Goal: Communication & Community: Answer question/provide support

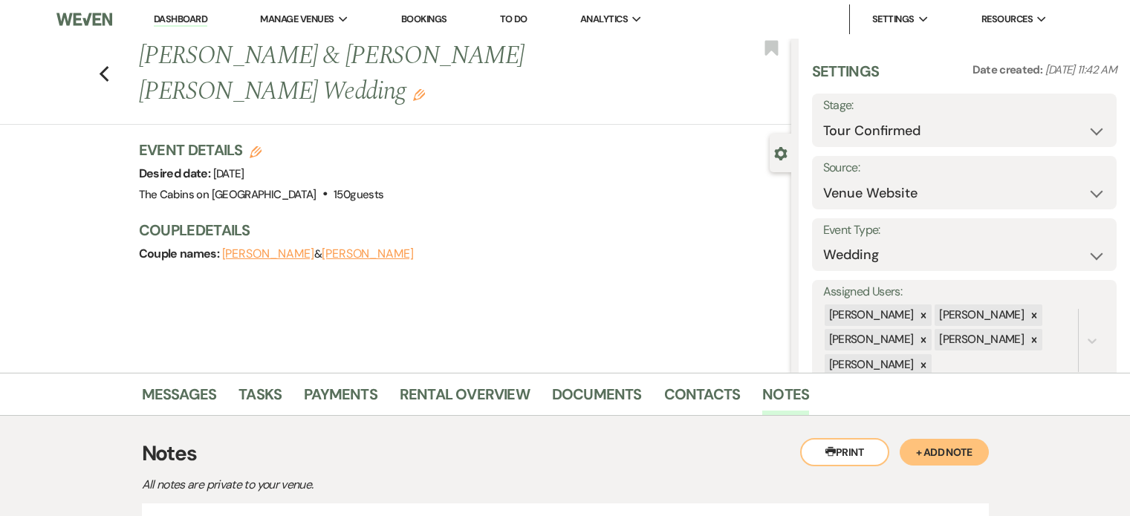
select select "4"
select select "5"
click at [168, 82] on div "Previous [PERSON_NAME] & [PERSON_NAME] [PERSON_NAME] Wedding Edit Bookmark" at bounding box center [392, 82] width 799 height 86
click at [110, 82] on icon "Previous" at bounding box center [104, 74] width 11 height 18
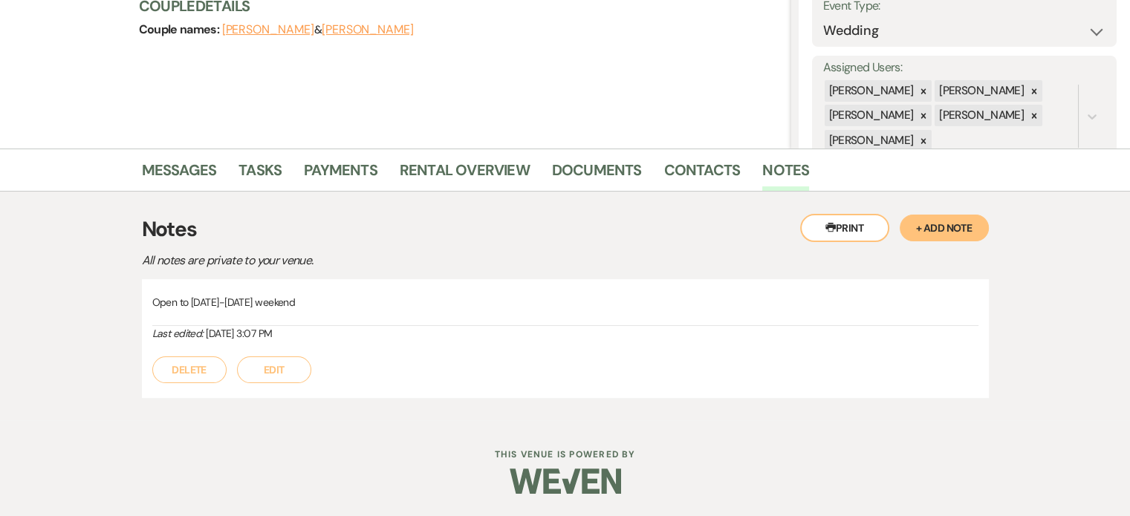
select select "4"
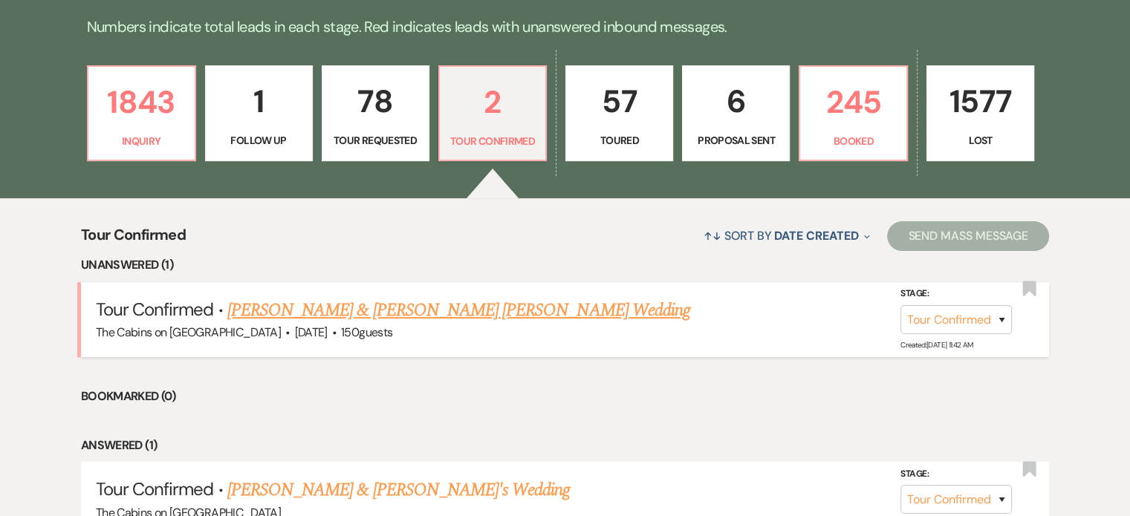
scroll to position [372, 0]
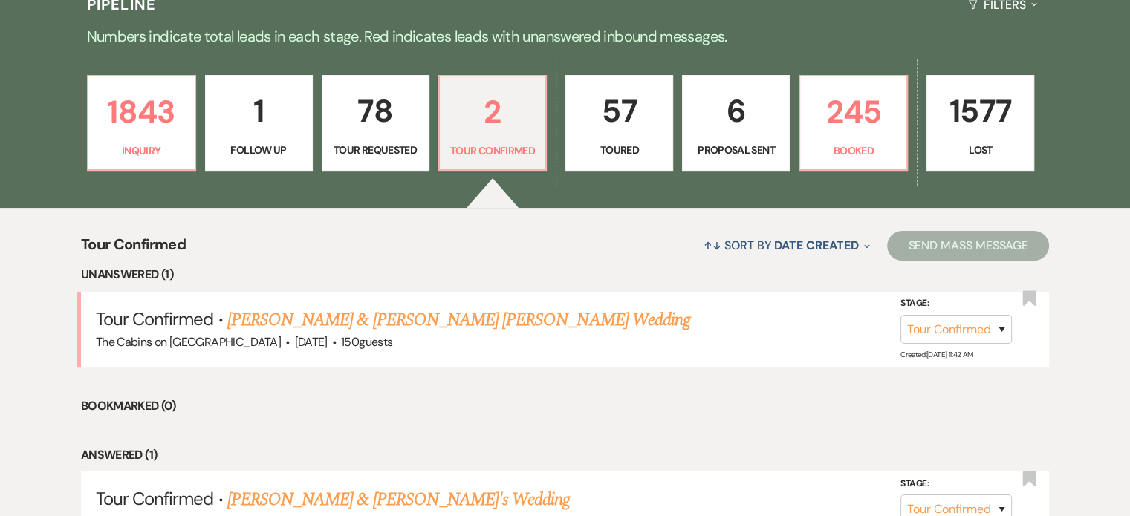
click at [766, 136] on p "6" at bounding box center [736, 111] width 88 height 50
select select "6"
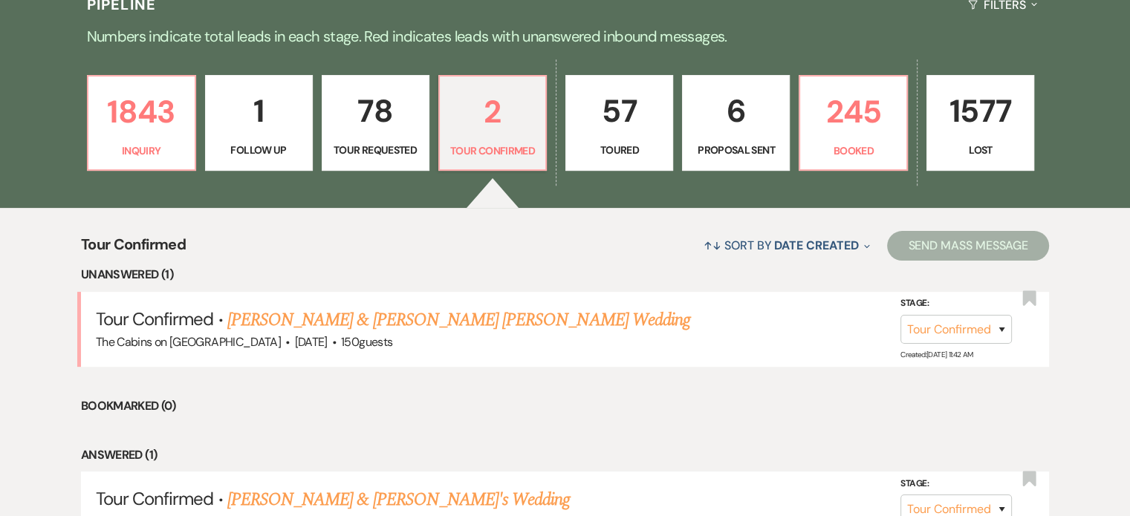
select select "6"
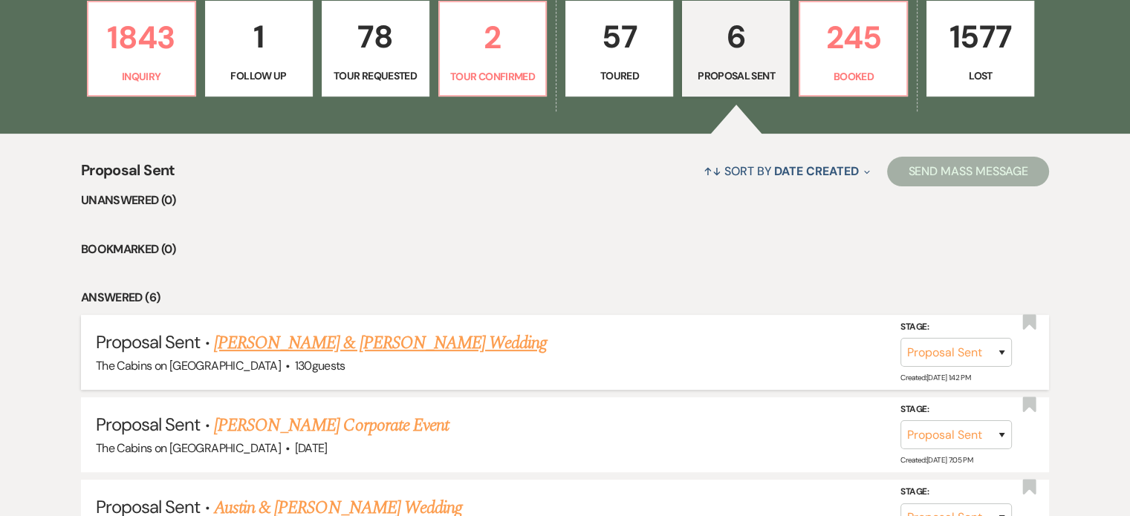
click at [371, 357] on link "[PERSON_NAME] & [PERSON_NAME] Wedding" at bounding box center [380, 343] width 333 height 27
select select "6"
select select "14"
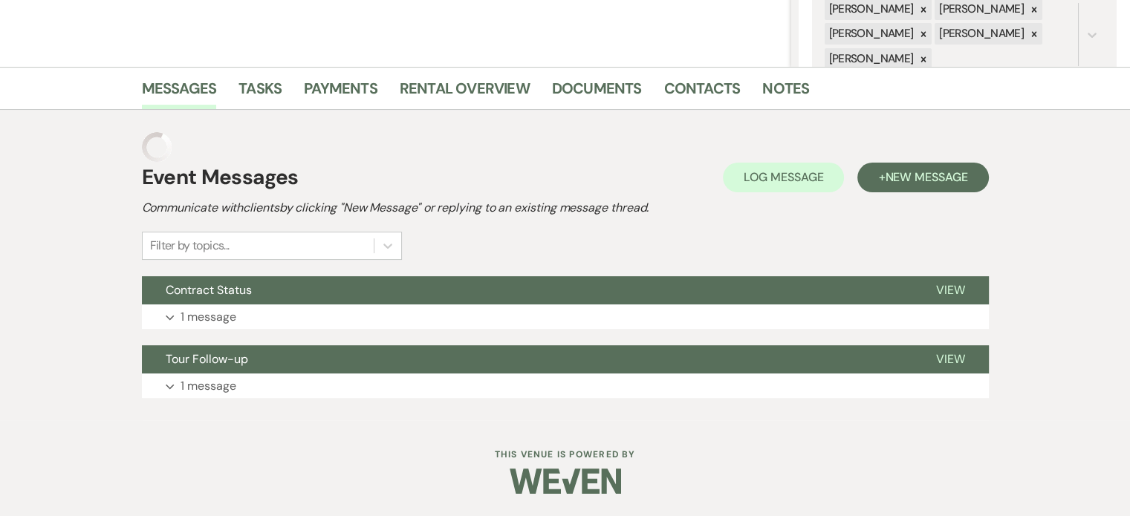
scroll to position [214, 0]
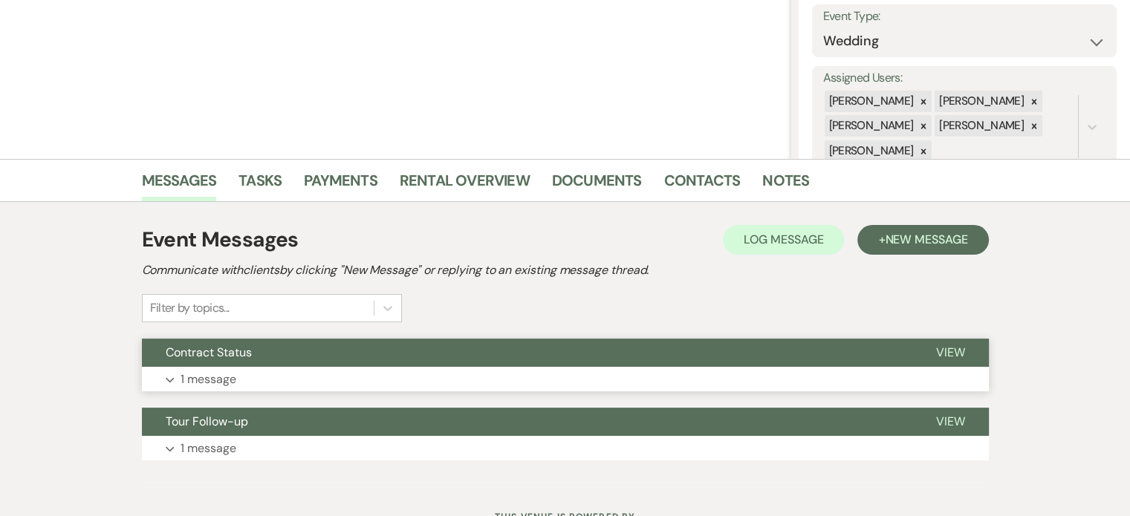
click at [236, 389] on p "1 message" at bounding box center [209, 379] width 56 height 19
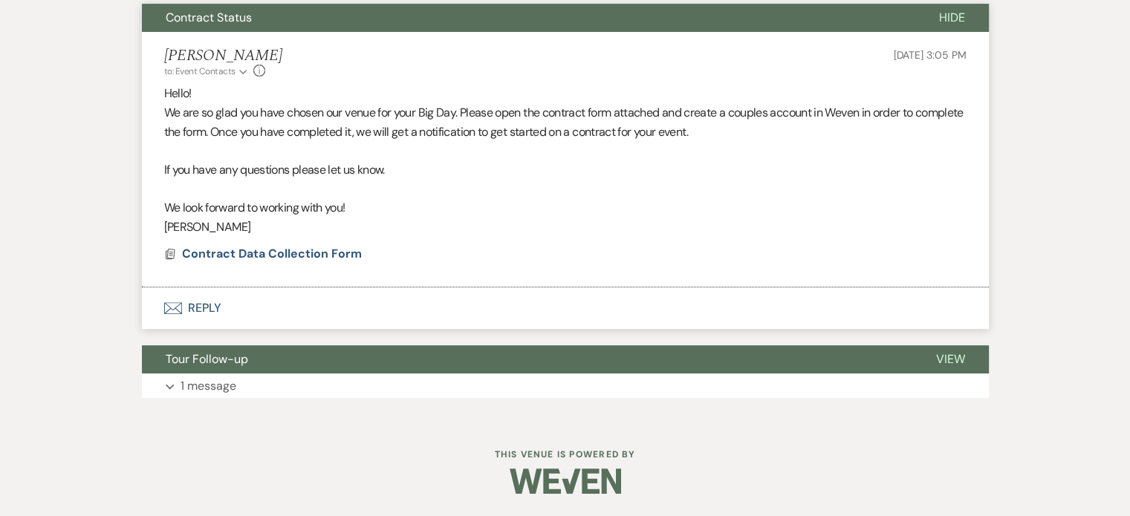
scroll to position [288, 0]
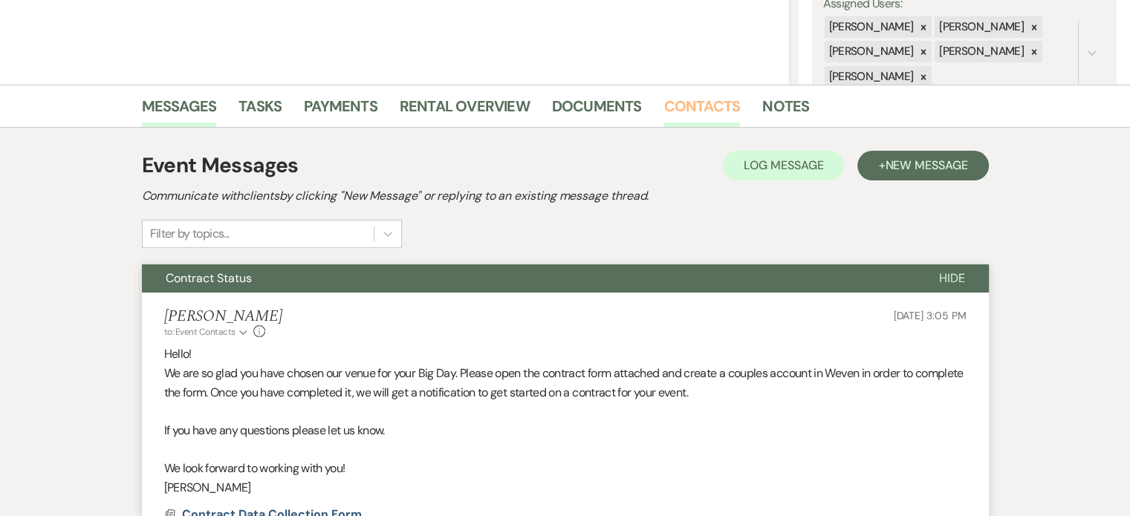
click at [741, 100] on link "Contacts" at bounding box center [702, 110] width 77 height 33
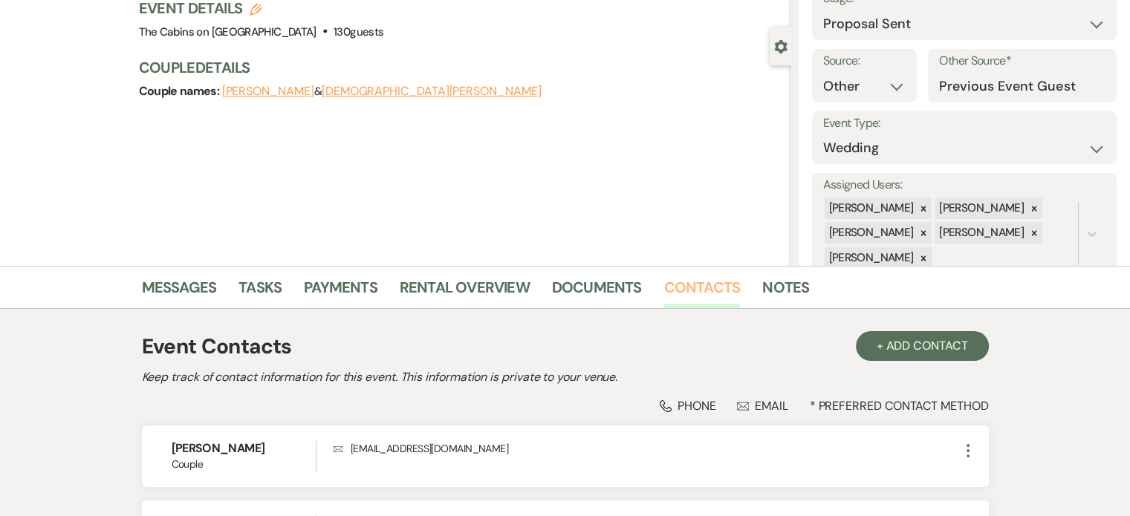
scroll to position [149, 0]
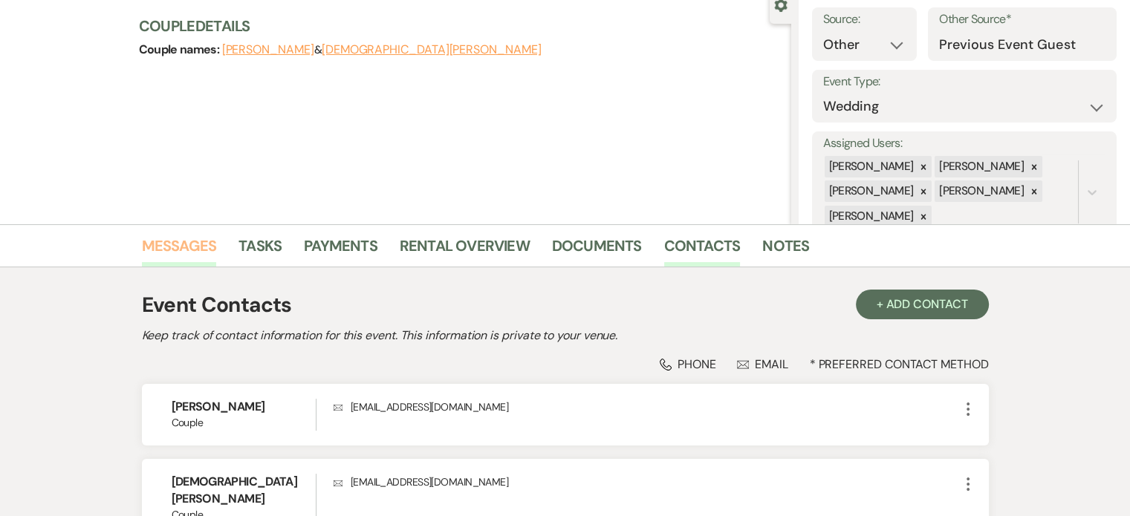
click at [204, 236] on link "Messages" at bounding box center [179, 250] width 75 height 33
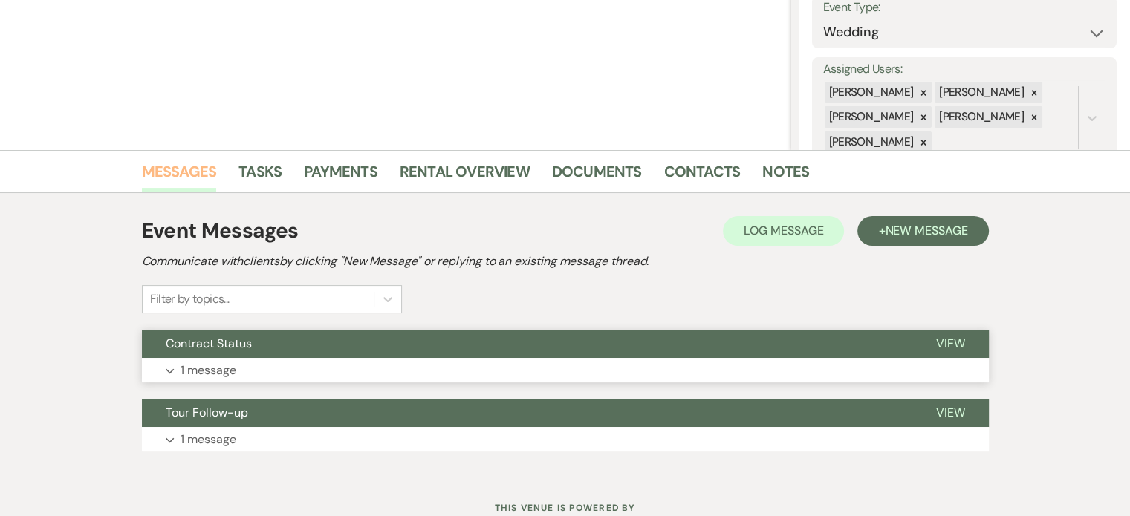
scroll to position [328, 0]
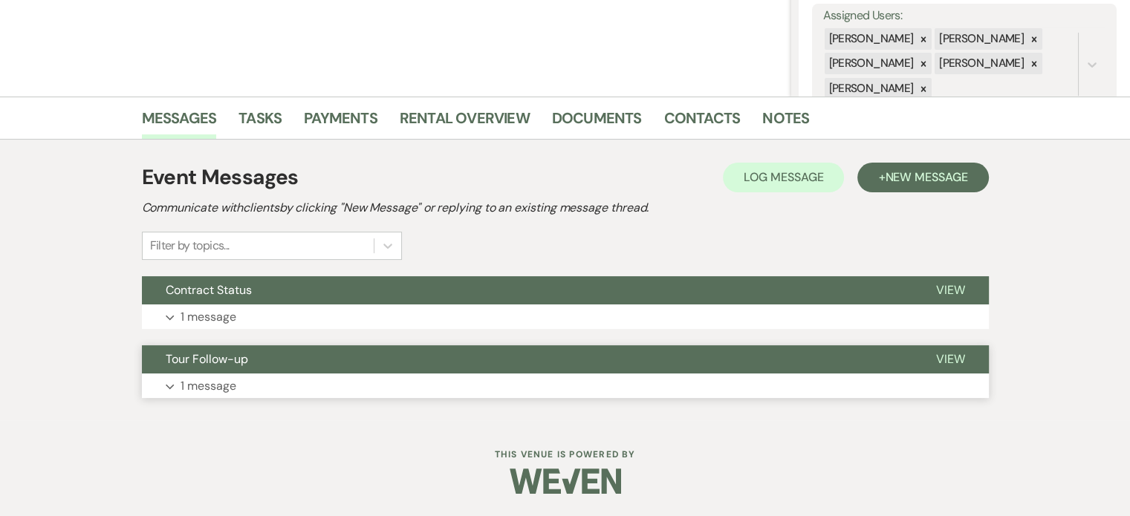
click at [236, 377] on p "1 message" at bounding box center [209, 386] width 56 height 19
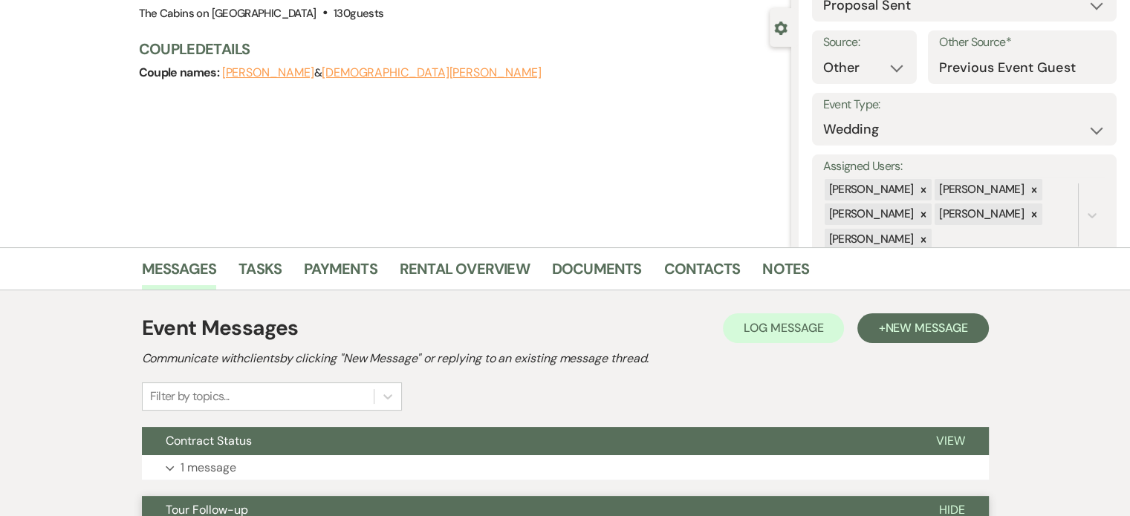
scroll to position [0, 0]
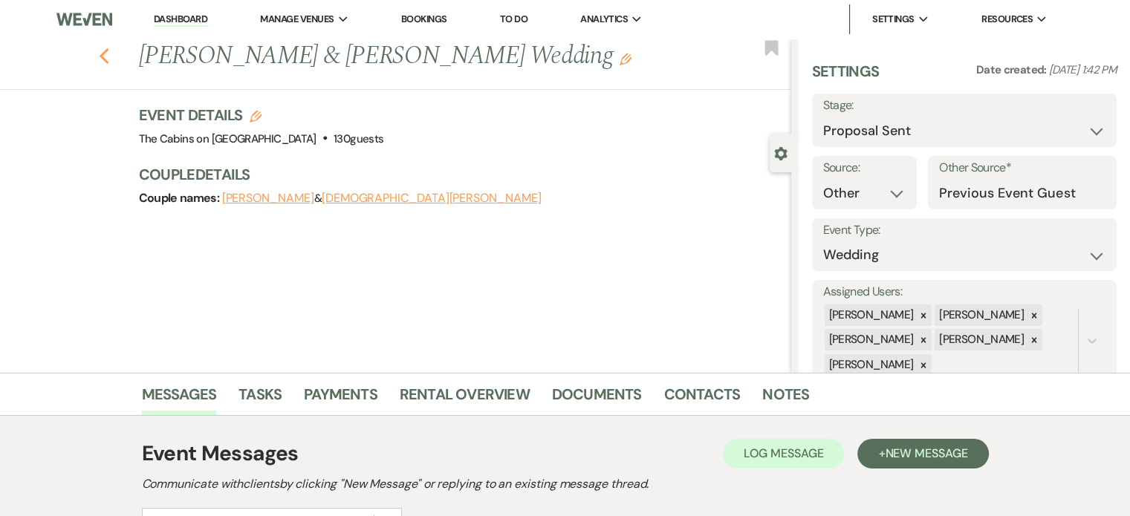
click at [110, 65] on icon "Previous" at bounding box center [104, 57] width 11 height 18
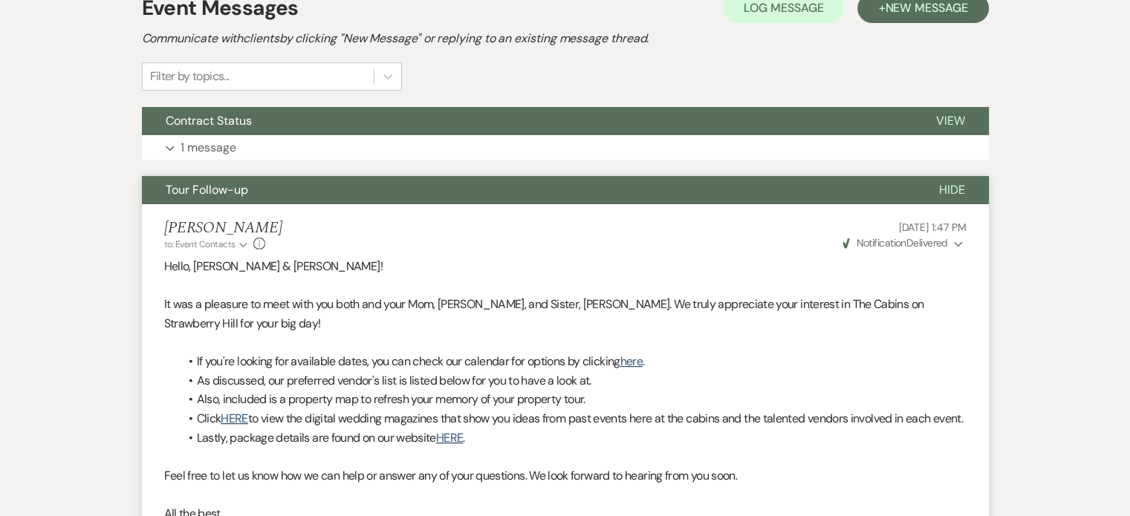
select select "6"
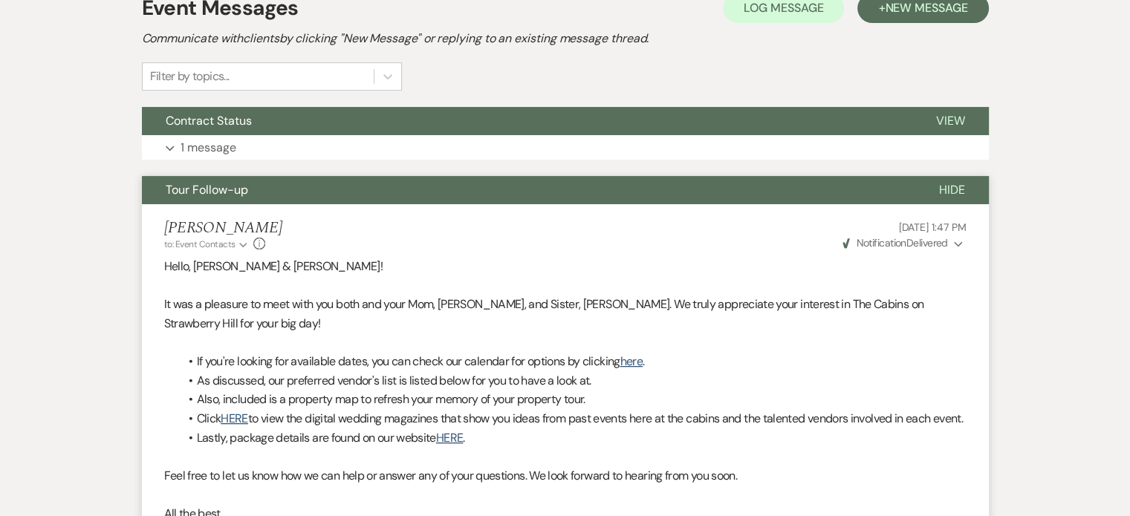
select select "6"
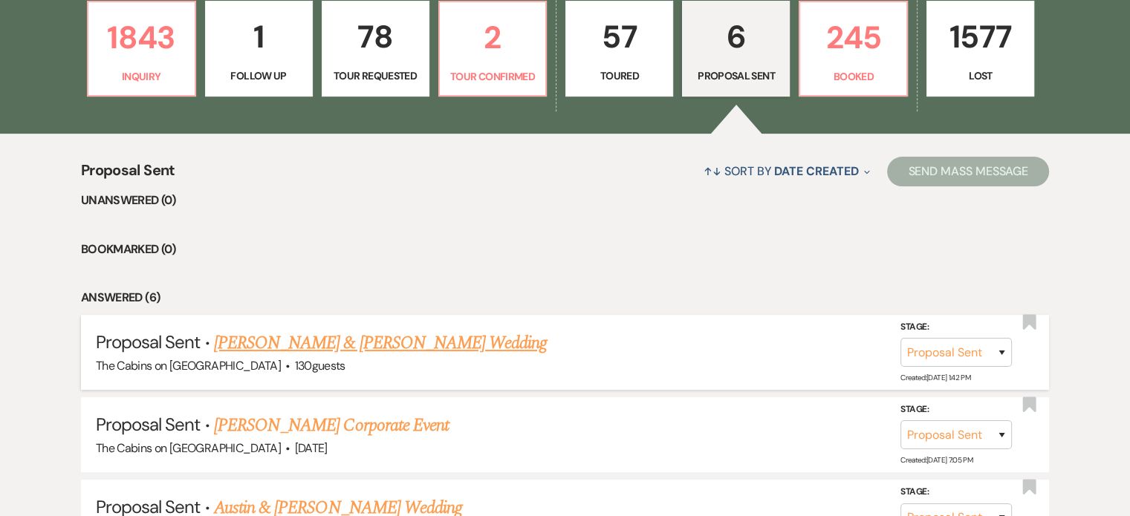
click at [446, 357] on link "[PERSON_NAME] & [PERSON_NAME] Wedding" at bounding box center [380, 343] width 333 height 27
select select "6"
select select "14"
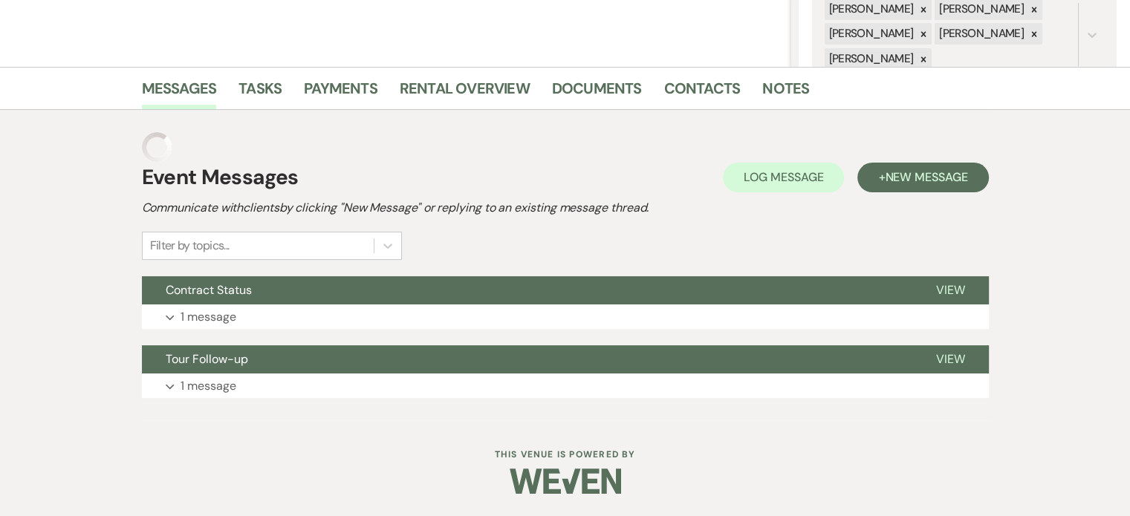
scroll to position [214, 0]
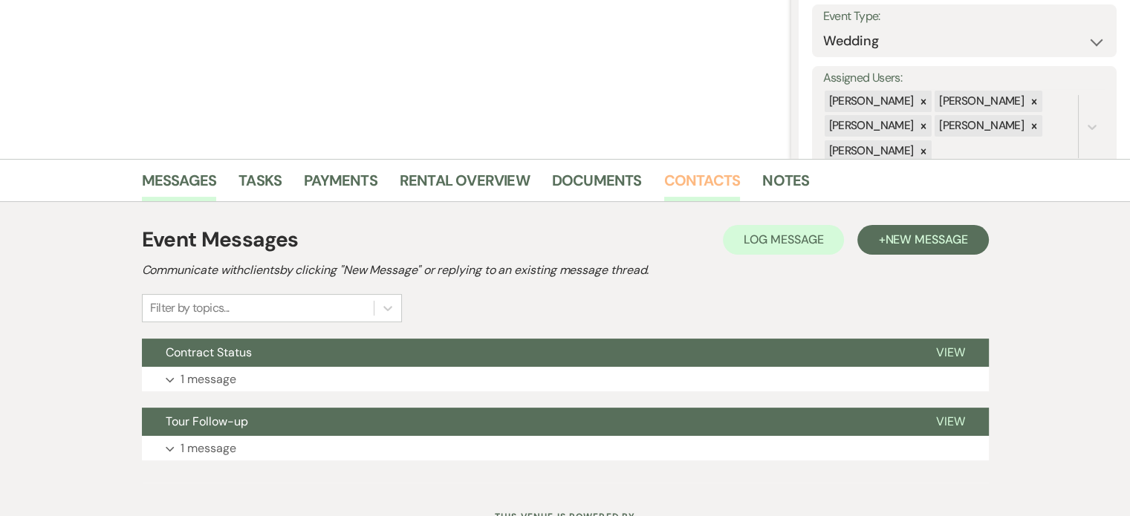
click at [736, 183] on link "Contacts" at bounding box center [702, 185] width 77 height 33
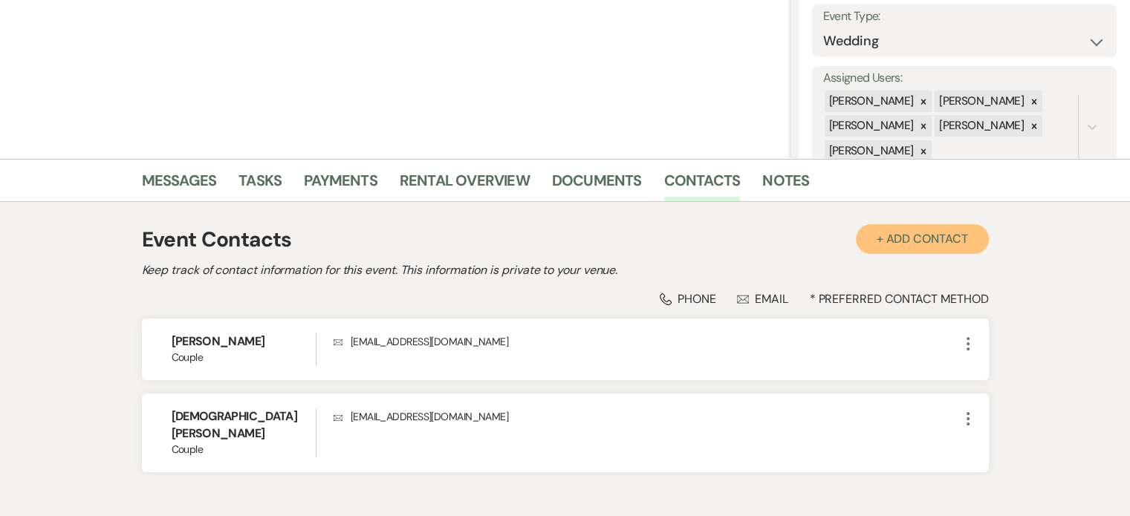
click at [861, 238] on button "+ Add Contact" at bounding box center [922, 239] width 133 height 30
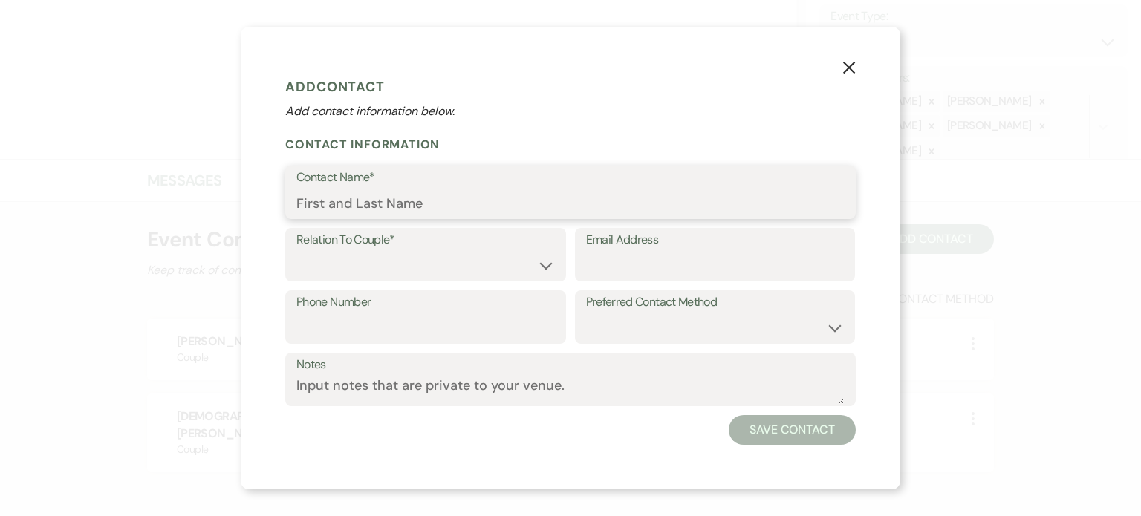
click at [296, 204] on input "Contact Name*" at bounding box center [570, 203] width 548 height 29
type input "[PERSON_NAME]"
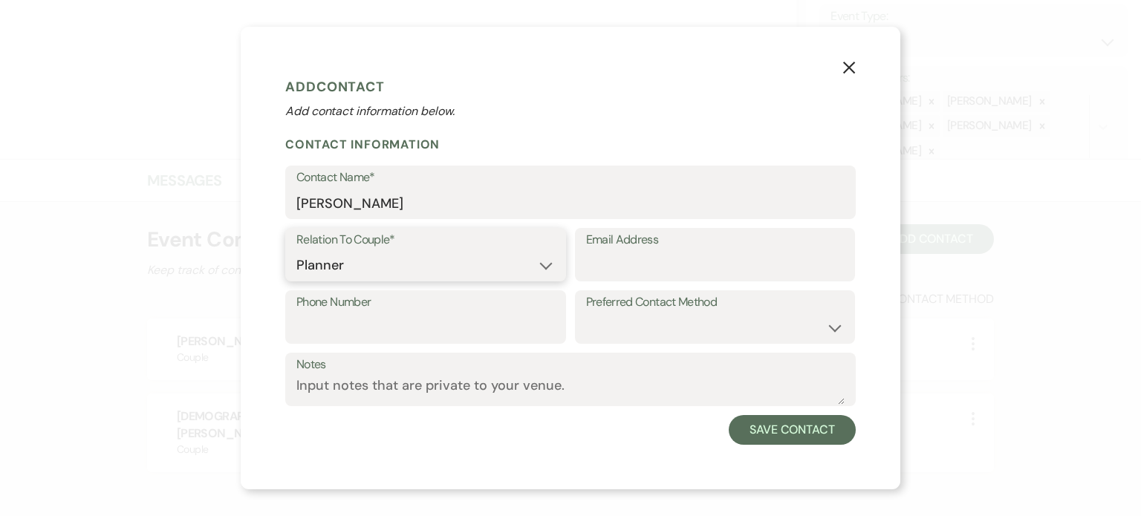
select select "3"
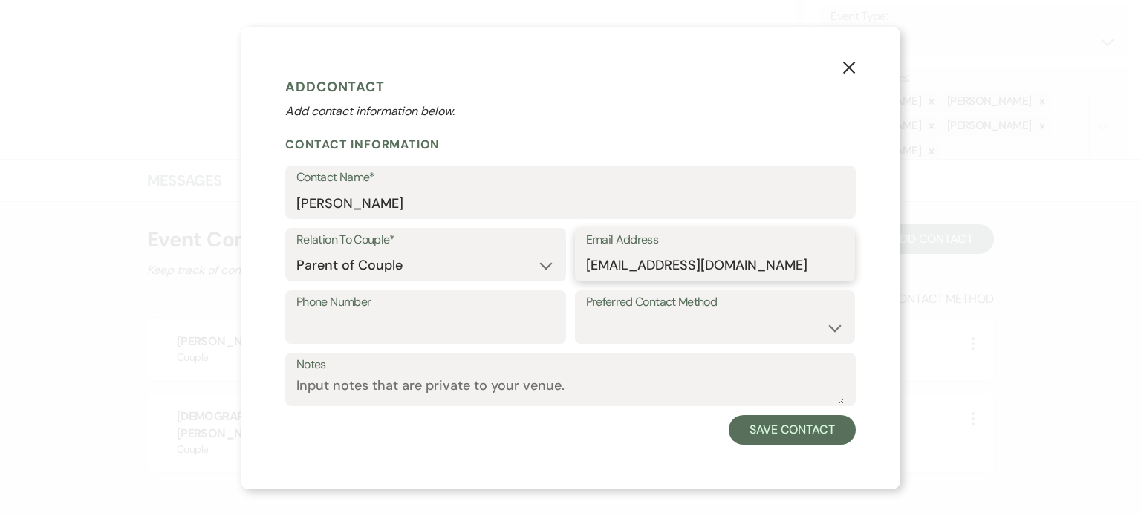
type input "[EMAIL_ADDRESS][DOMAIN_NAME]"
click at [348, 343] on input "Phone Number" at bounding box center [425, 328] width 259 height 29
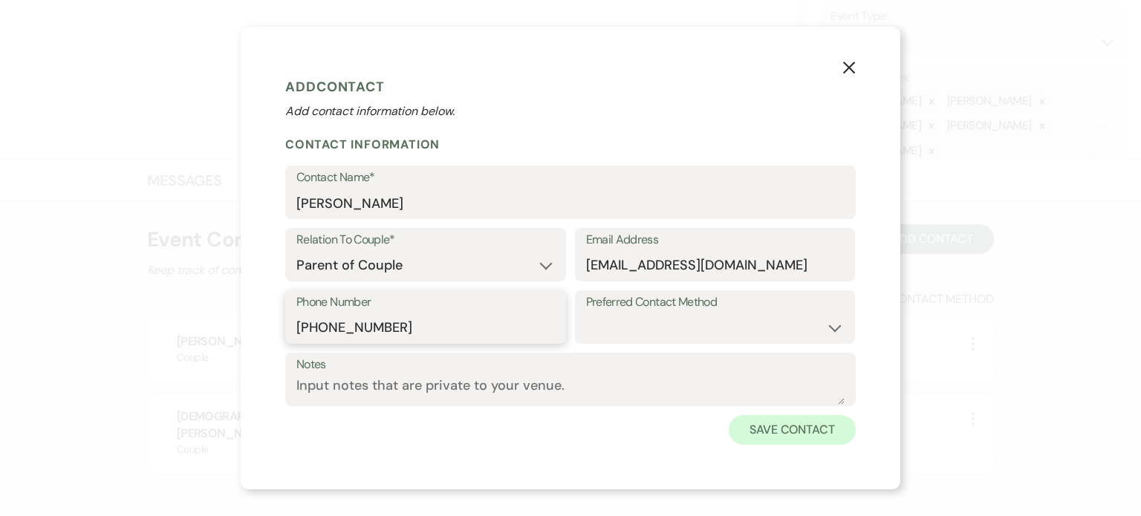
type input "[PHONE_NUMBER]"
click at [856, 445] on button "Save Contact" at bounding box center [792, 430] width 127 height 30
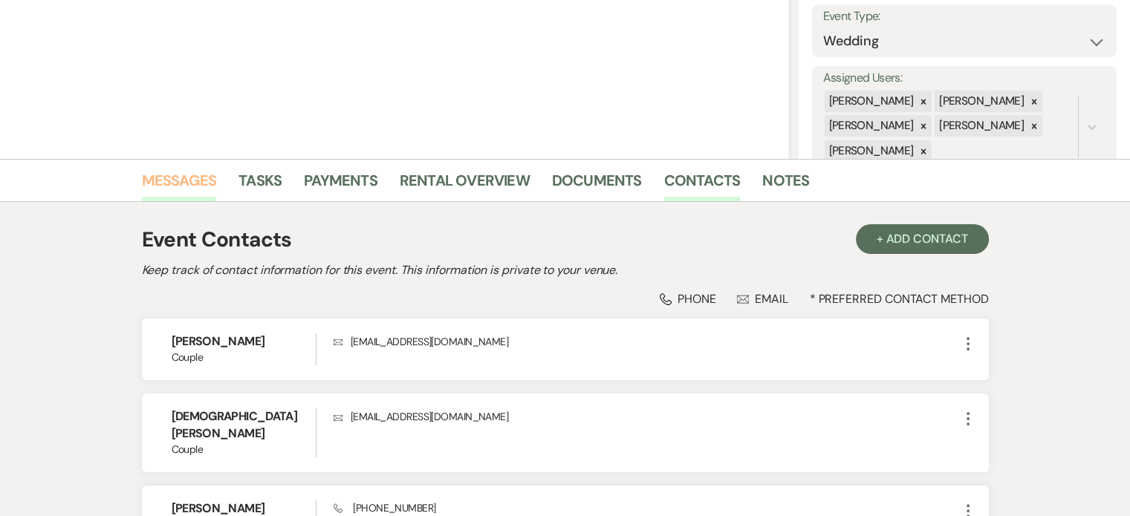
click at [217, 178] on link "Messages" at bounding box center [179, 185] width 75 height 33
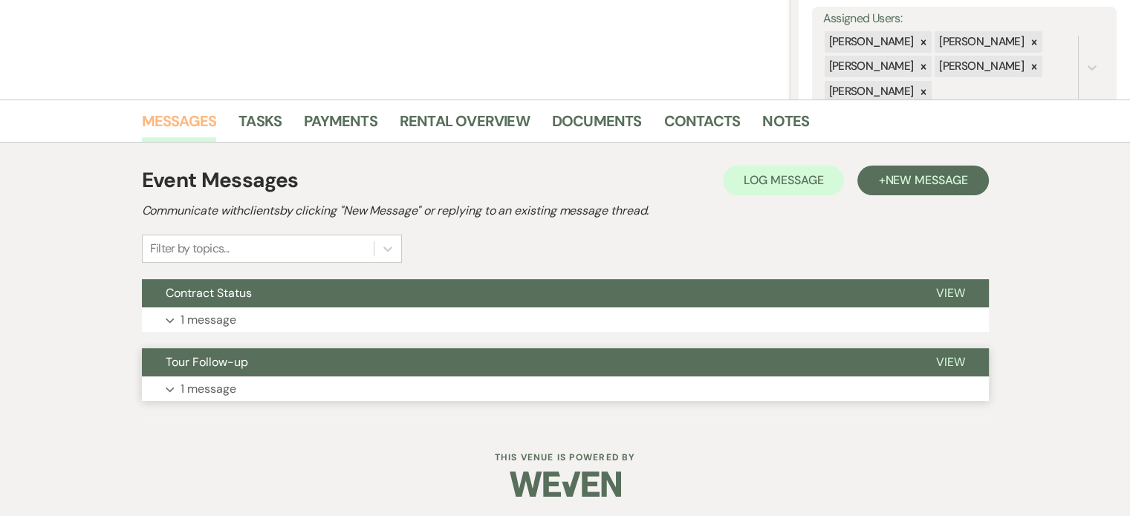
scroll to position [288, 0]
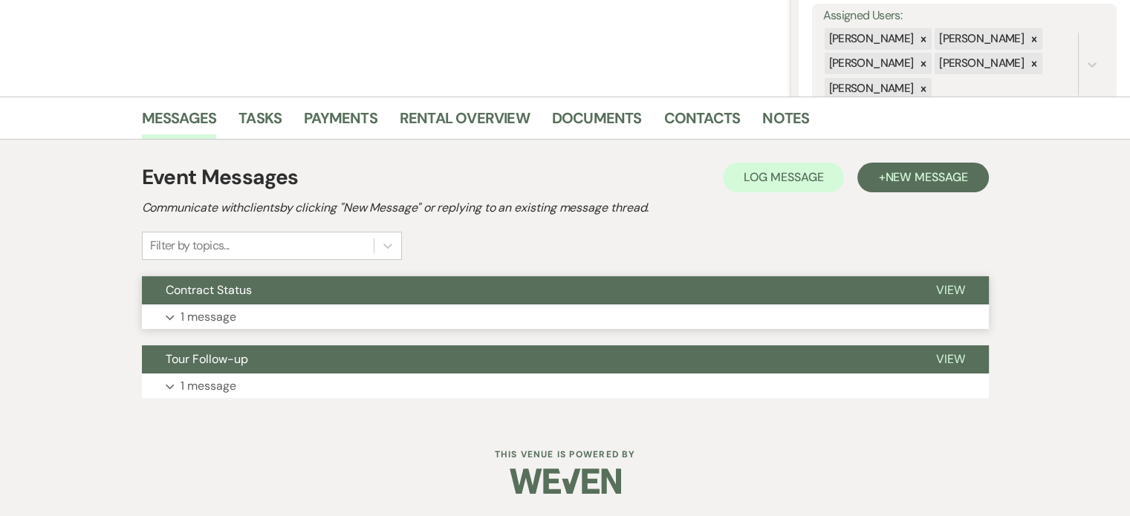
click at [233, 330] on button "Expand 1 message" at bounding box center [565, 317] width 847 height 25
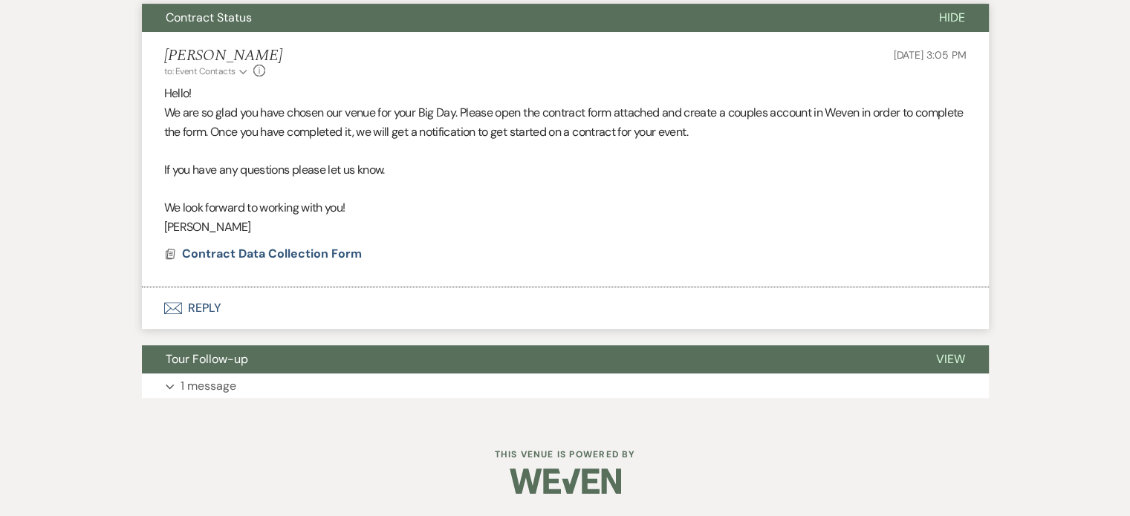
scroll to position [586, 0]
click at [250, 318] on button "Envelope Reply" at bounding box center [565, 309] width 847 height 42
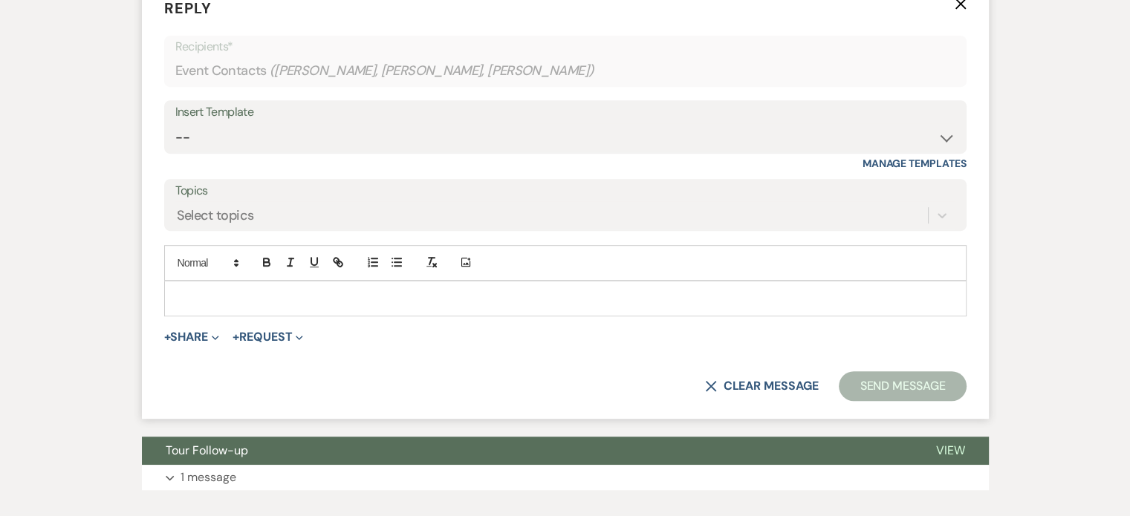
scroll to position [875, 0]
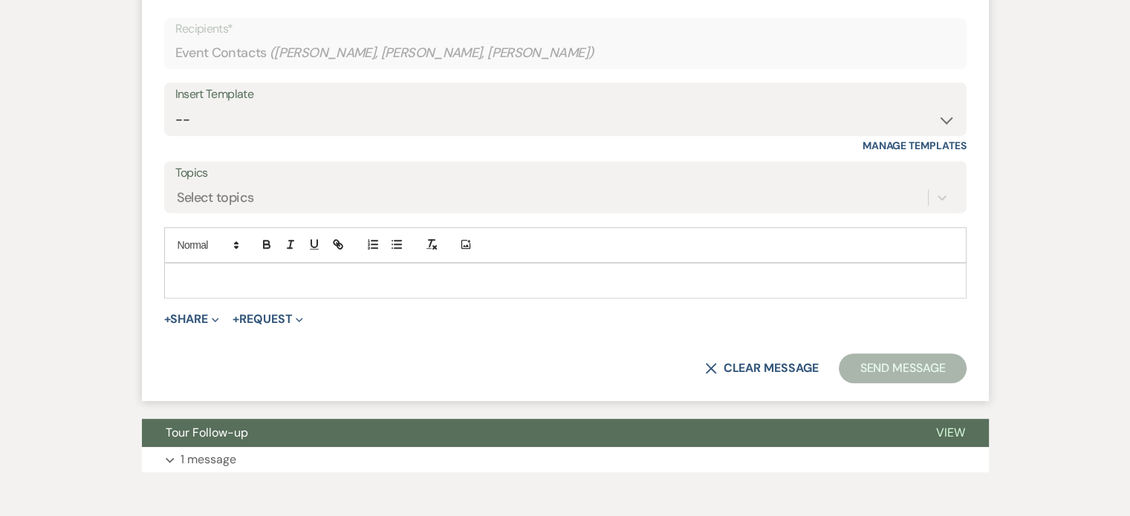
click at [253, 289] on p at bounding box center [565, 281] width 779 height 16
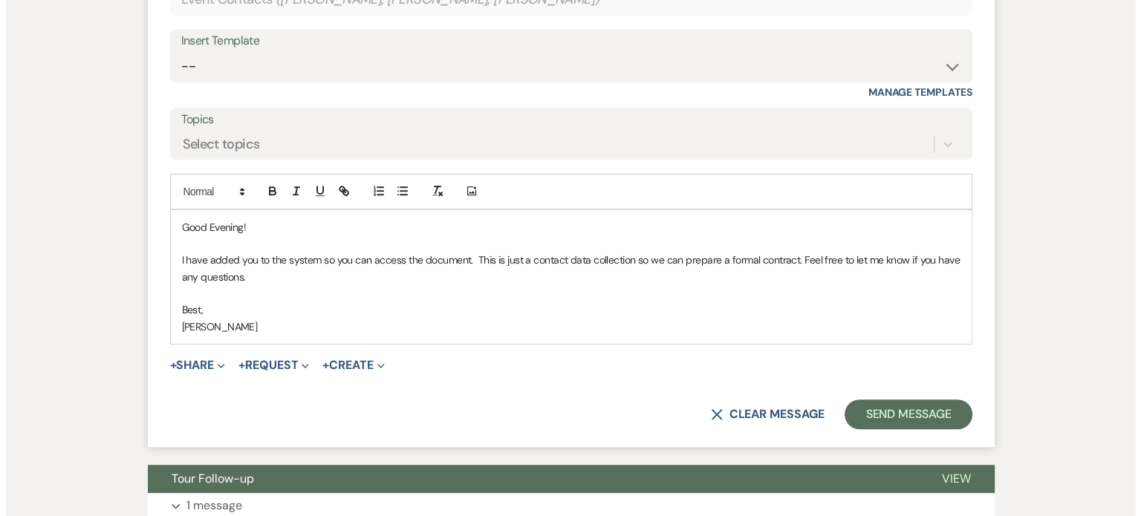
scroll to position [1024, 0]
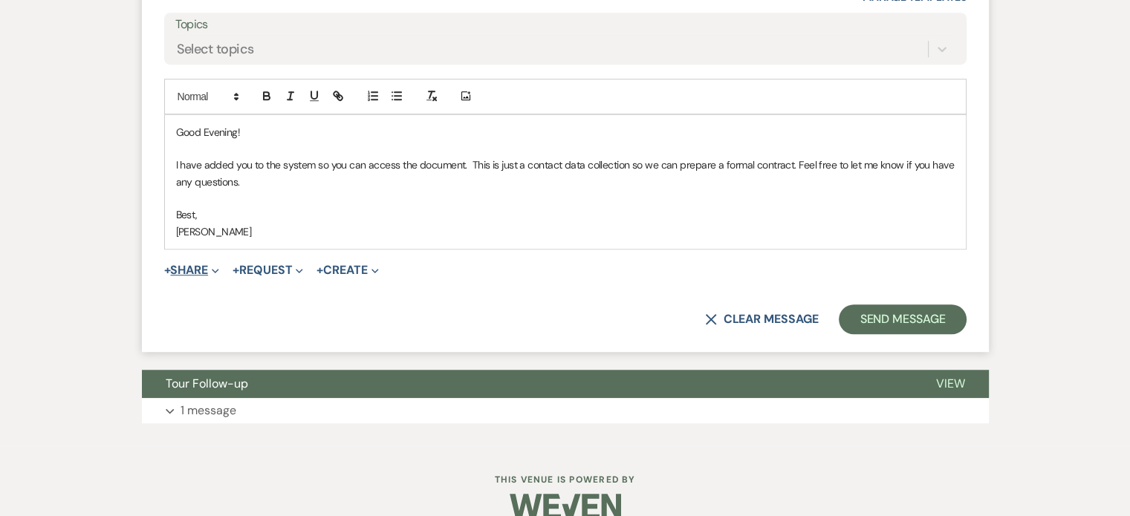
click at [220, 276] on button "+ Share Expand" at bounding box center [192, 271] width 56 height 12
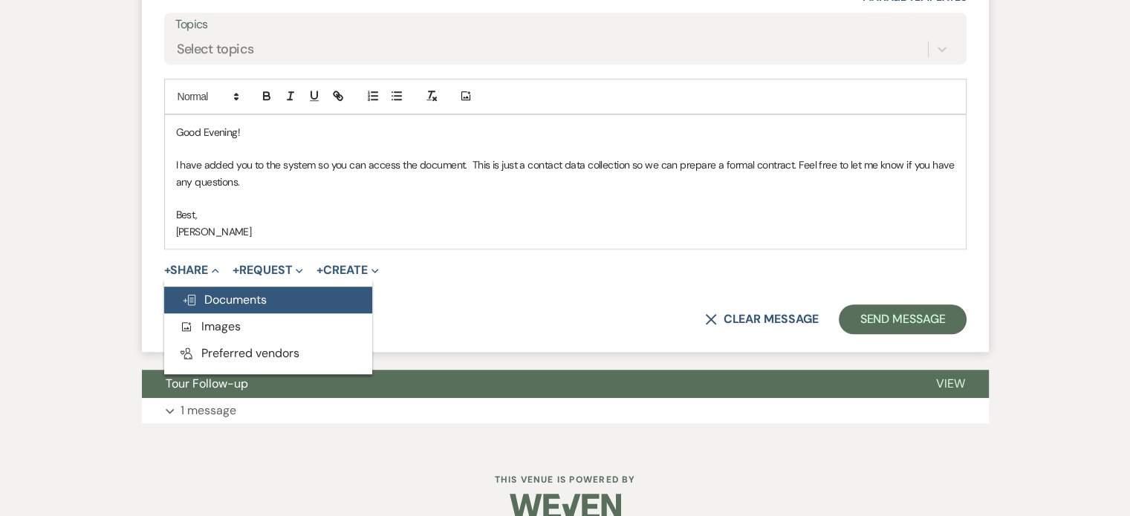
click at [267, 308] on span "Doc Upload Documents" at bounding box center [224, 300] width 85 height 16
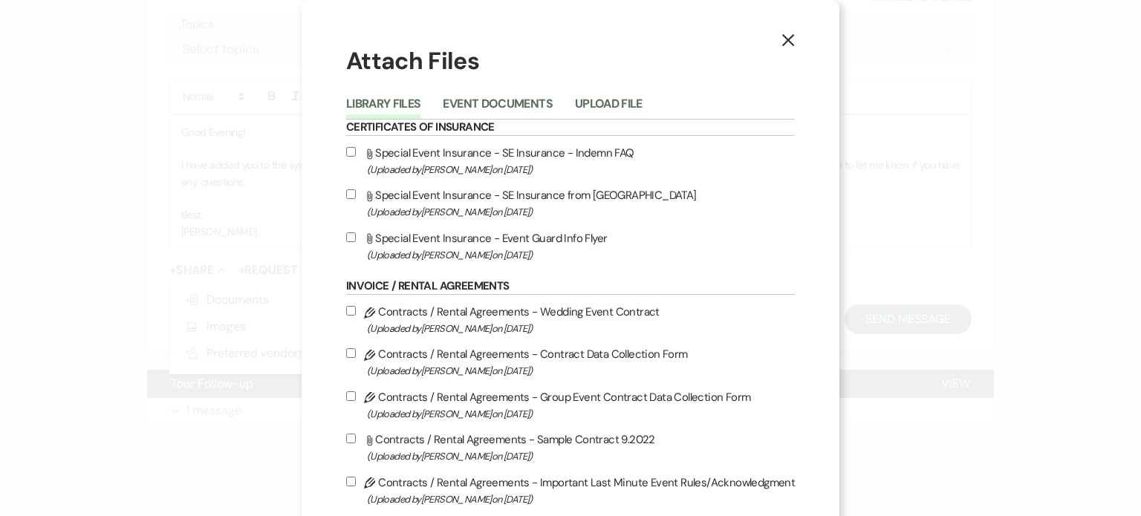
click at [354, 358] on input "Pencil Contracts / Rental Agreements - Contract Data Collection Form (Uploaded …" at bounding box center [351, 353] width 10 height 10
checkbox input "true"
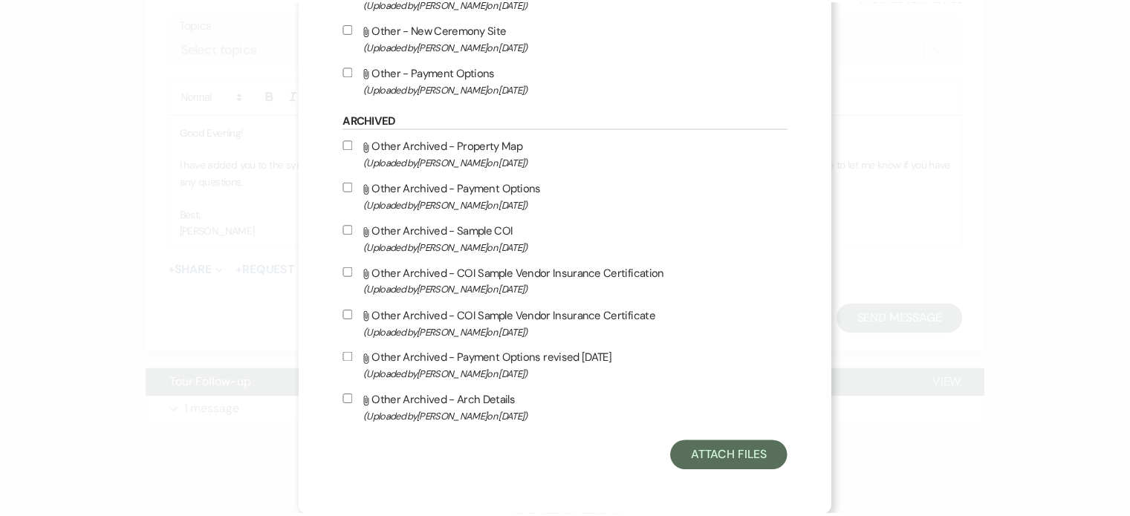
scroll to position [1231, 0]
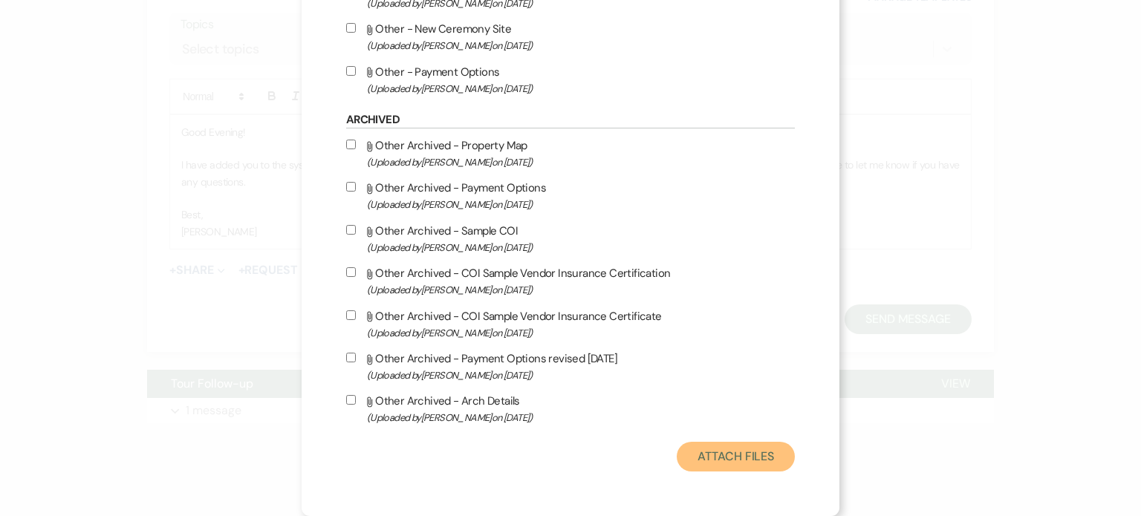
click at [745, 456] on button "Attach Files" at bounding box center [736, 457] width 118 height 30
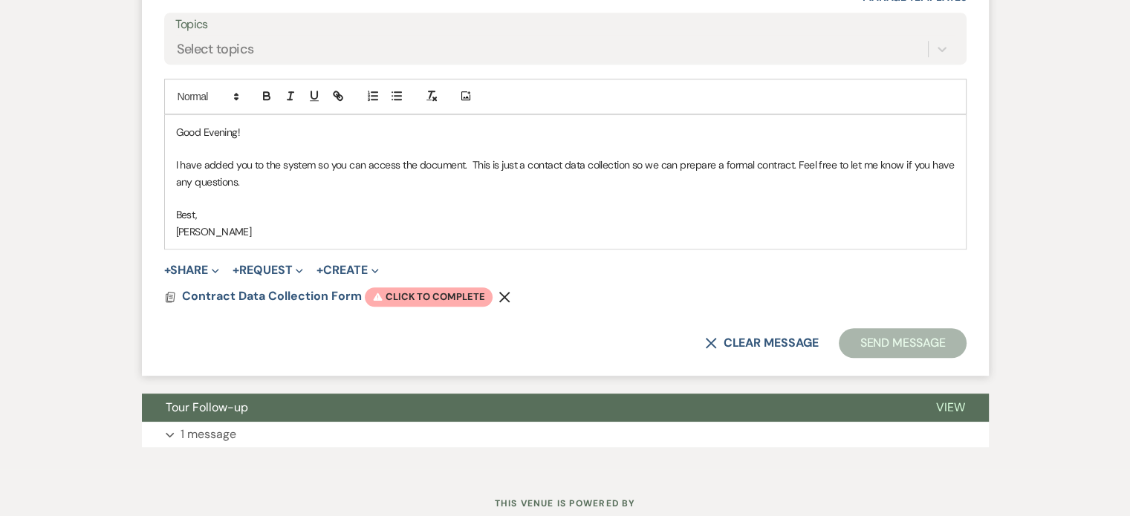
click at [510, 303] on icon "Remove" at bounding box center [505, 297] width 12 height 12
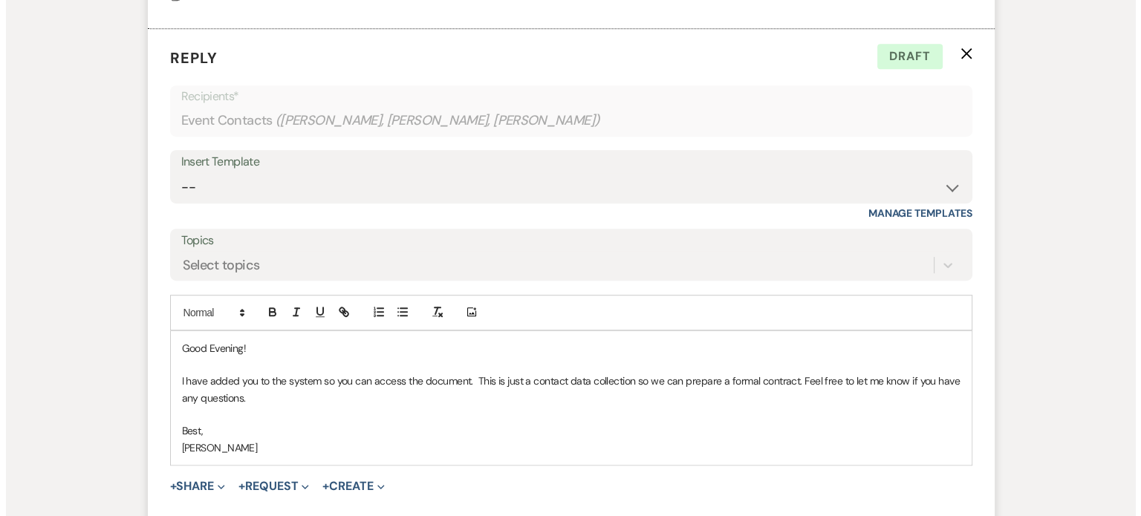
scroll to position [727, 0]
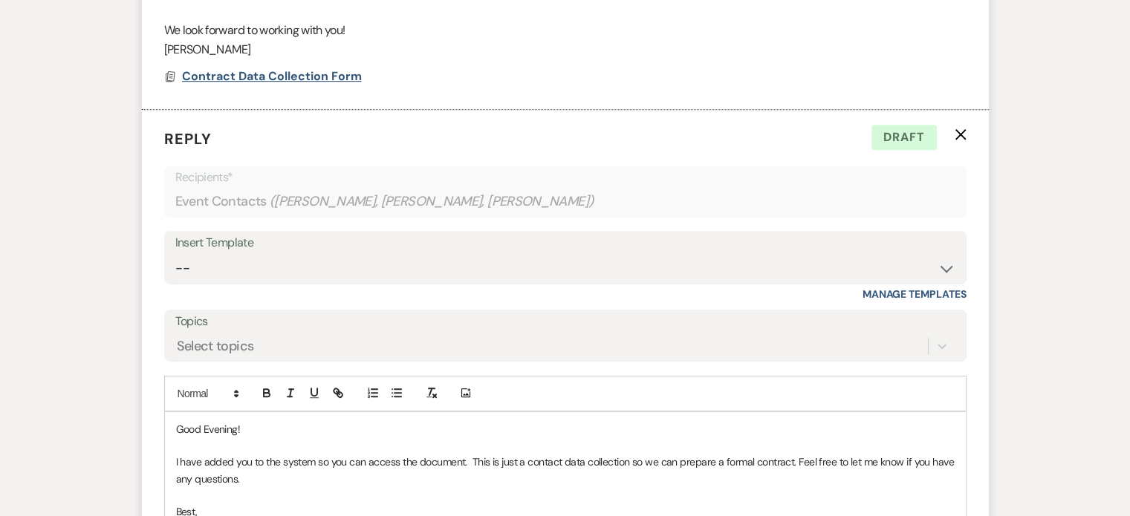
click at [334, 84] on span "Contract Data Collection Form" at bounding box center [272, 76] width 180 height 16
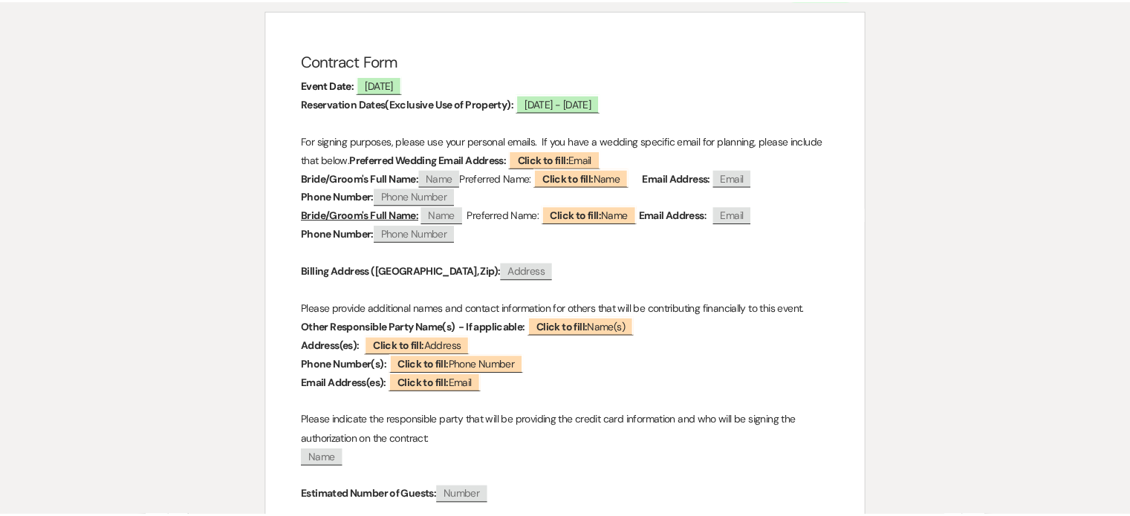
scroll to position [0, 0]
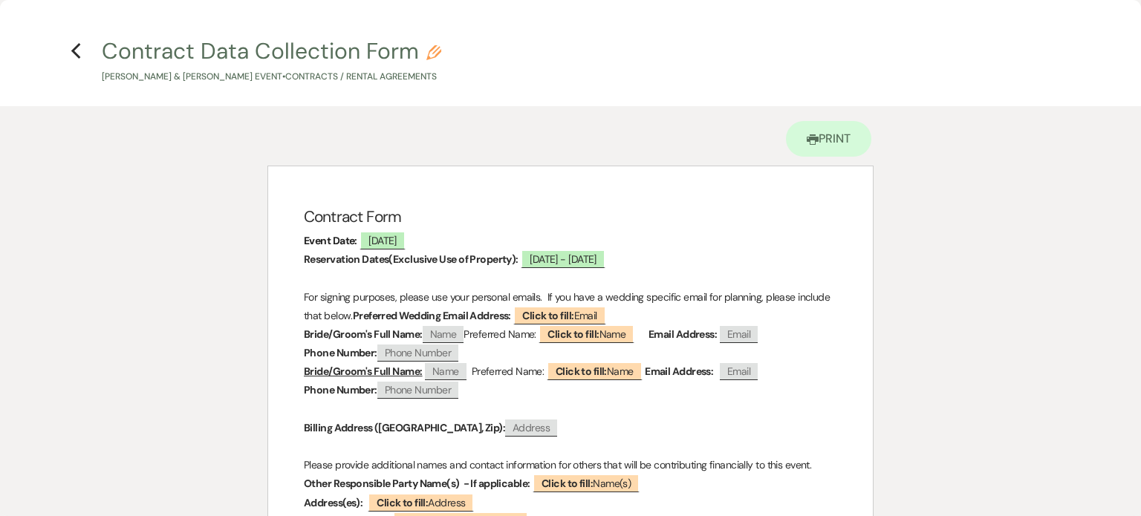
click at [77, 50] on icon "Previous" at bounding box center [76, 51] width 11 height 18
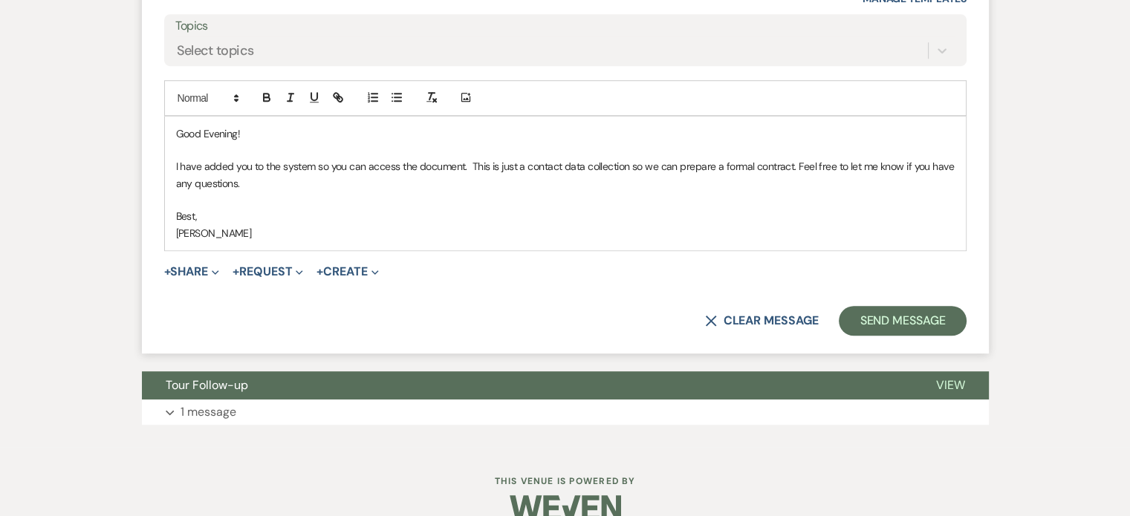
scroll to position [1024, 0]
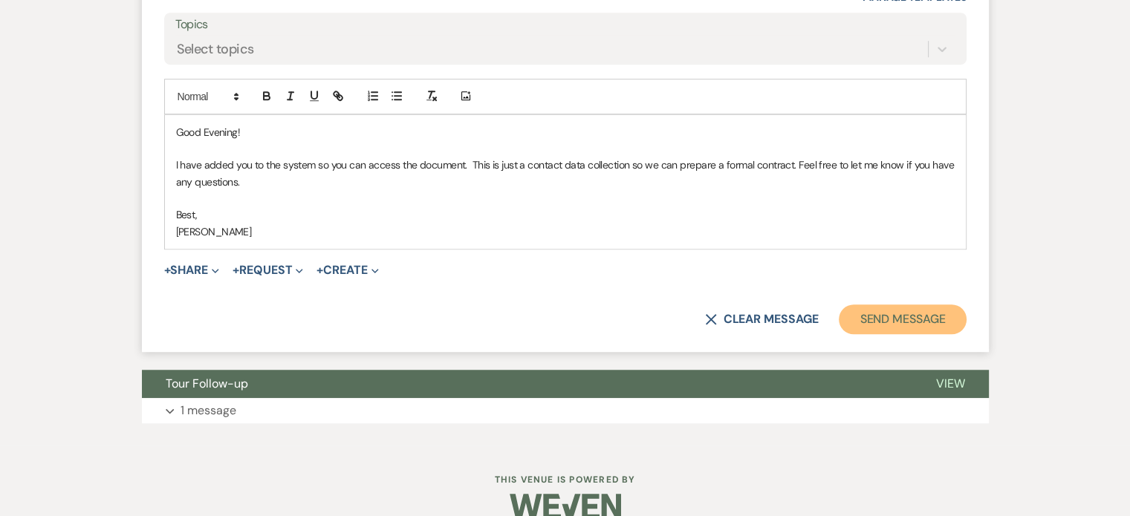
click at [839, 334] on button "Send Message" at bounding box center [902, 320] width 127 height 30
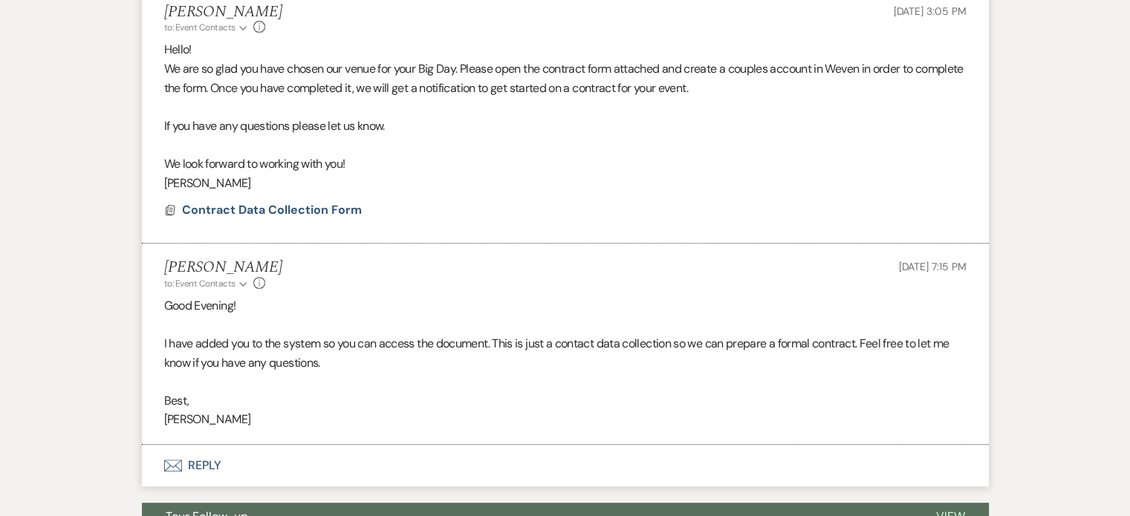
scroll to position [526, 0]
